Goal: Answer question/provide support

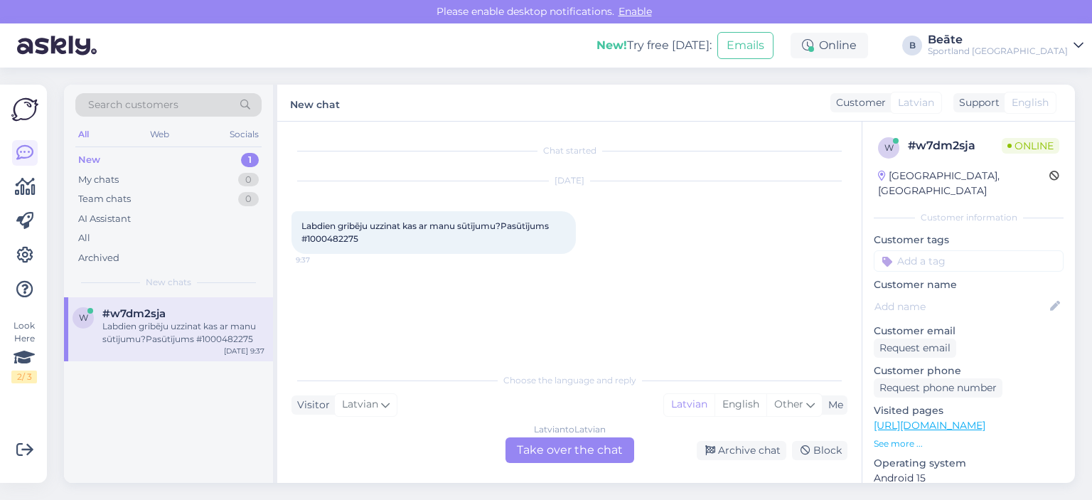
click at [580, 461] on div "Latvian to Latvian Take over the chat" at bounding box center [570, 450] width 129 height 26
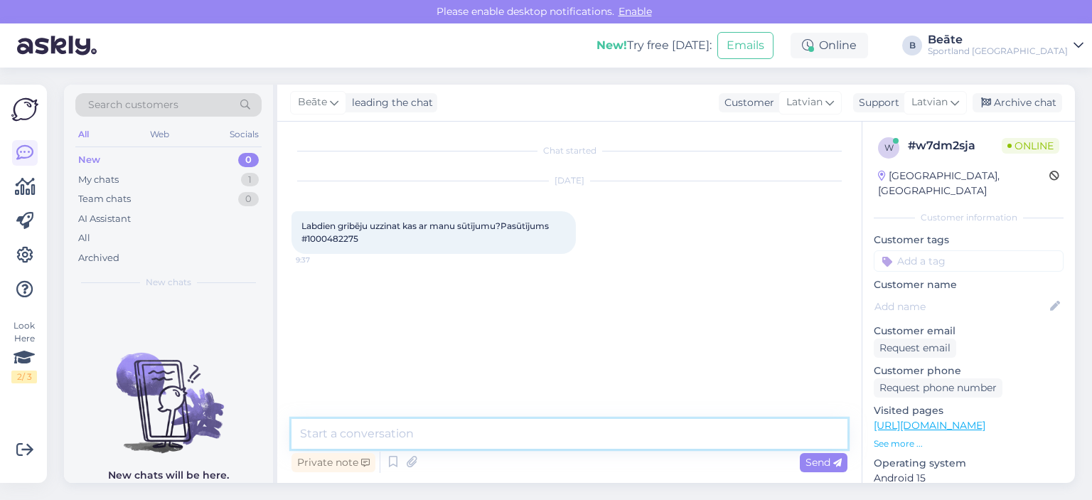
click at [590, 430] on textarea at bounding box center [570, 434] width 556 height 30
type textarea "Labrīt"
type textarea "Pārbaudīsim pasūtījuma statusu"
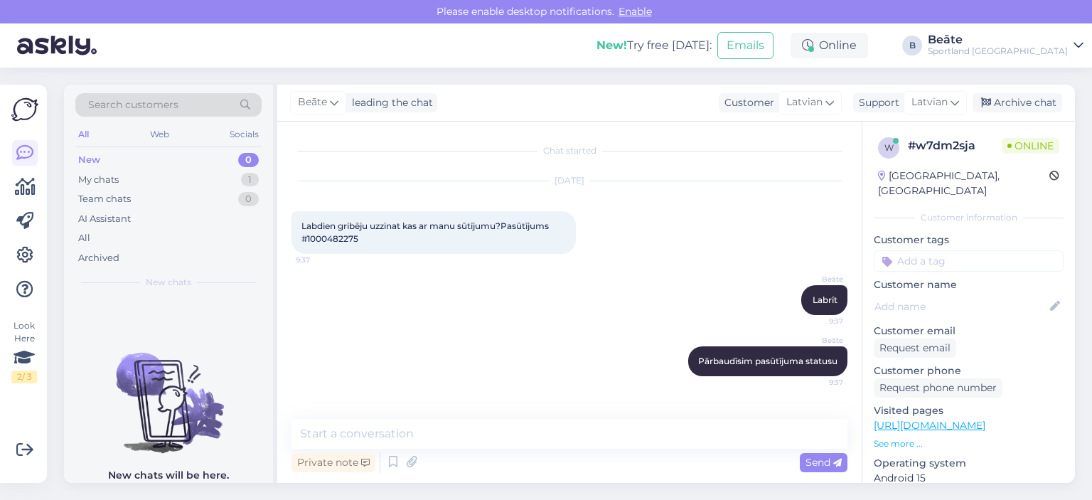
click at [345, 237] on span "Labdien gribēju uzzinat kas ar manu sūtījumu?Pasūtījums #1000482275" at bounding box center [427, 231] width 250 height 23
copy div "1000482275 9:37"
click at [430, 426] on textarea at bounding box center [570, 434] width 556 height 30
paste textarea "Balstoties uz sistēmā norādīto informāciju, redzam, ka diemžēl šo pasūtījumu ne…"
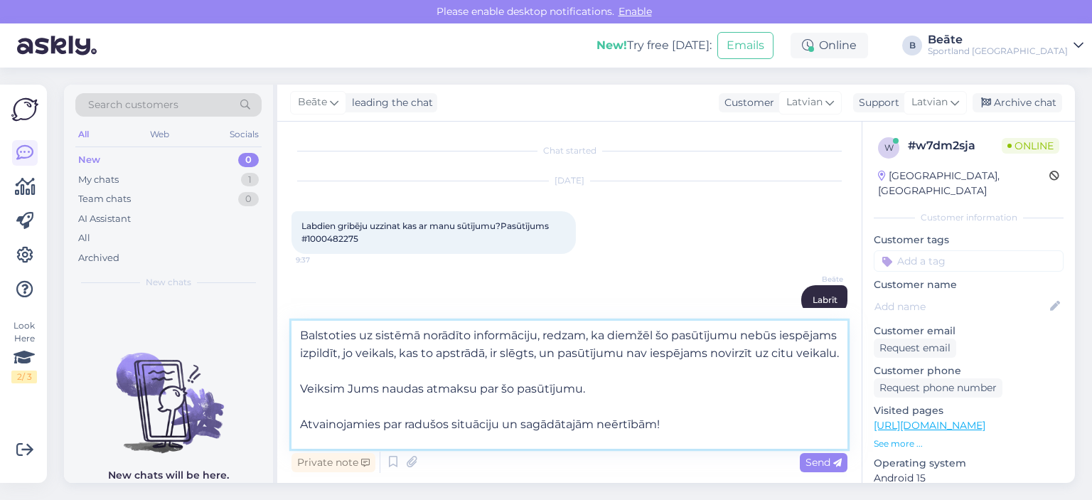
click at [606, 334] on textarea "Balstoties uz sistēmā norādīto informāciju, redzam, ka diemžēl šo pasūtījumu ne…" at bounding box center [570, 385] width 556 height 128
click at [656, 335] on textarea "Balstoties uz sistēmā norādīto informāciju, redzam, ka, diemžēl šo pasūtījumu n…" at bounding box center [570, 385] width 556 height 128
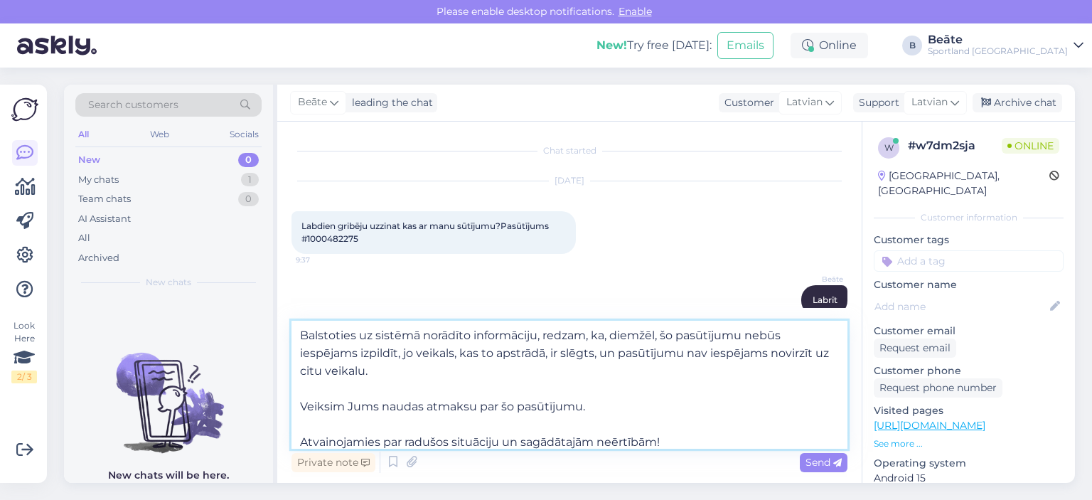
scroll to position [8, 0]
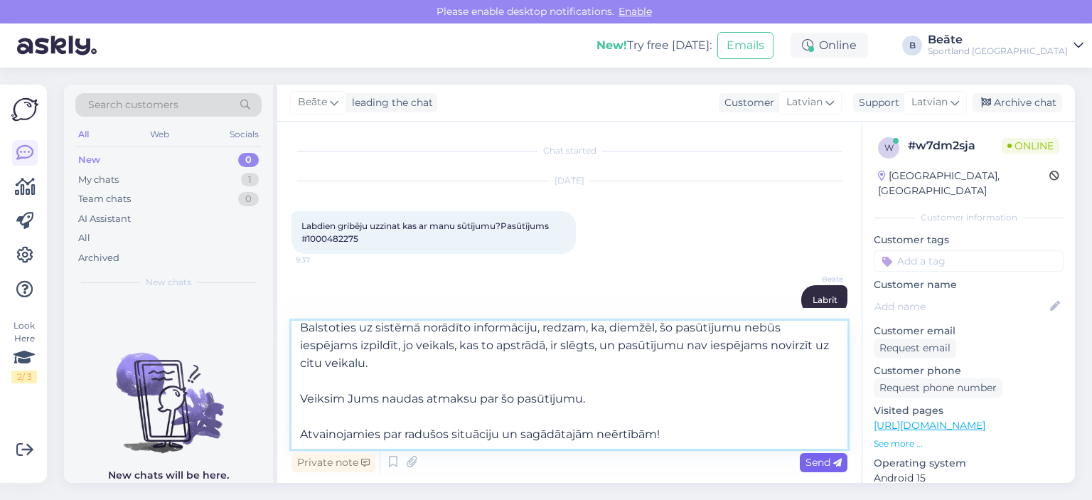
type textarea "Balstoties uz sistēmā norādīto informāciju, redzam, ka, diemžēl, šo pasūtījumu …"
click at [807, 459] on span "Send" at bounding box center [824, 462] width 36 height 13
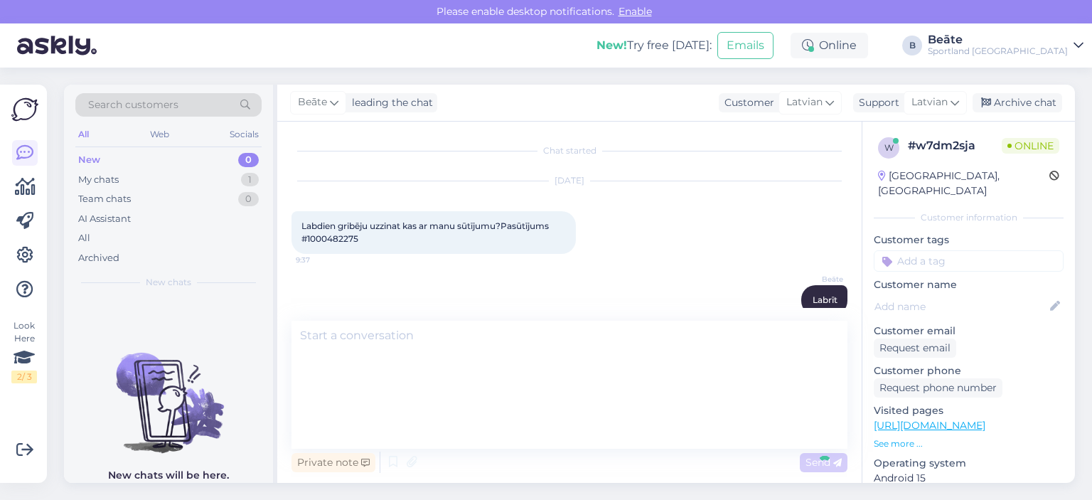
scroll to position [0, 0]
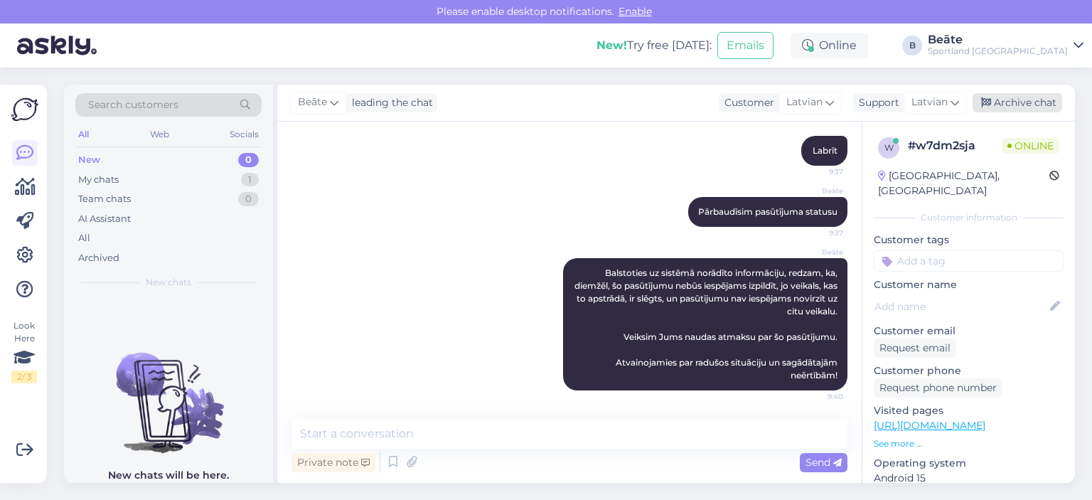
click at [1013, 102] on div "Archive chat" at bounding box center [1018, 102] width 90 height 19
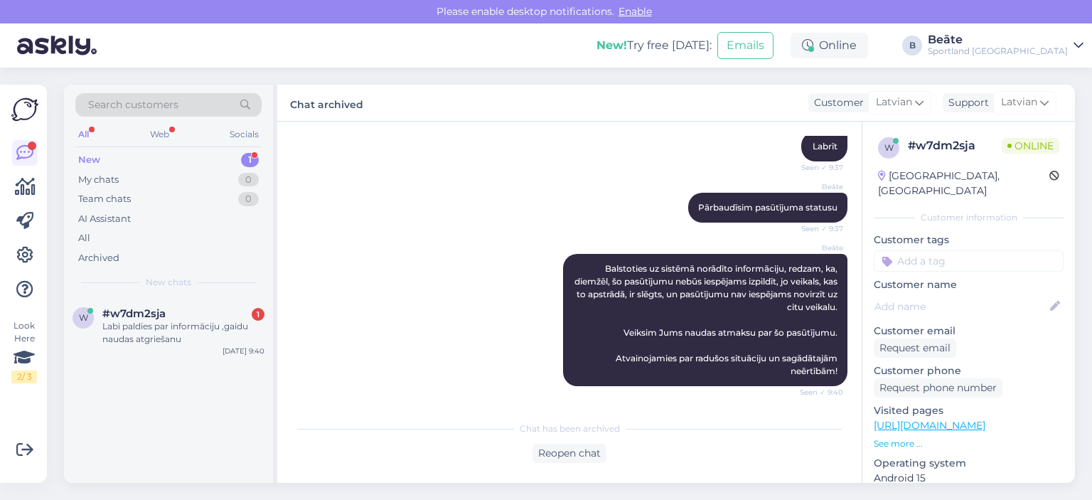
scroll to position [215, 0]
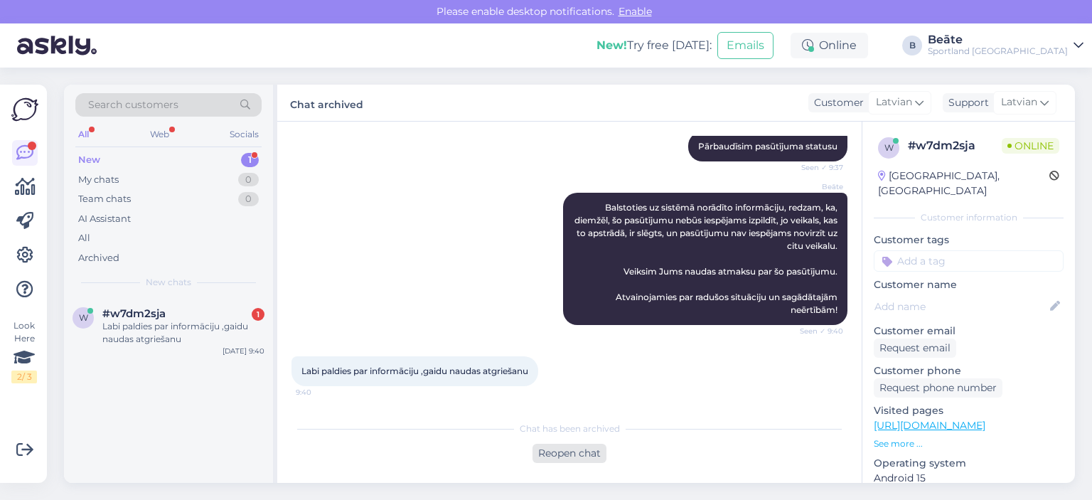
click at [569, 457] on div "Reopen chat" at bounding box center [570, 453] width 74 height 19
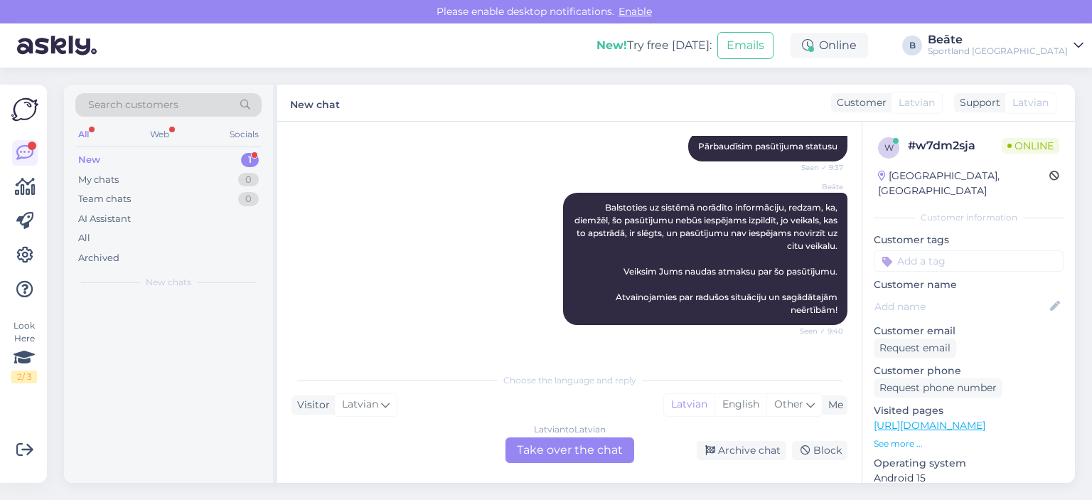
scroll to position [247, 0]
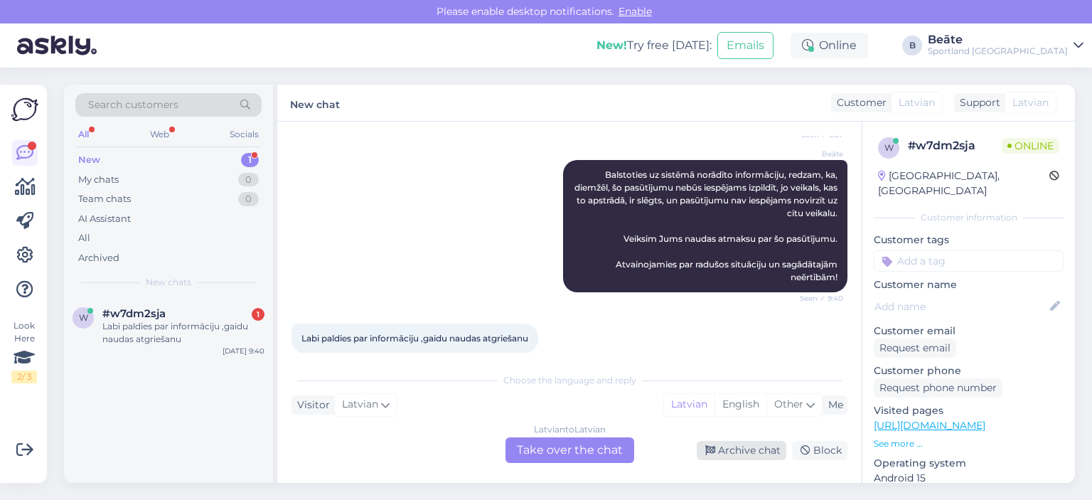
click at [759, 452] on div "Archive chat" at bounding box center [742, 450] width 90 height 19
